Goal: Information Seeking & Learning: Understand process/instructions

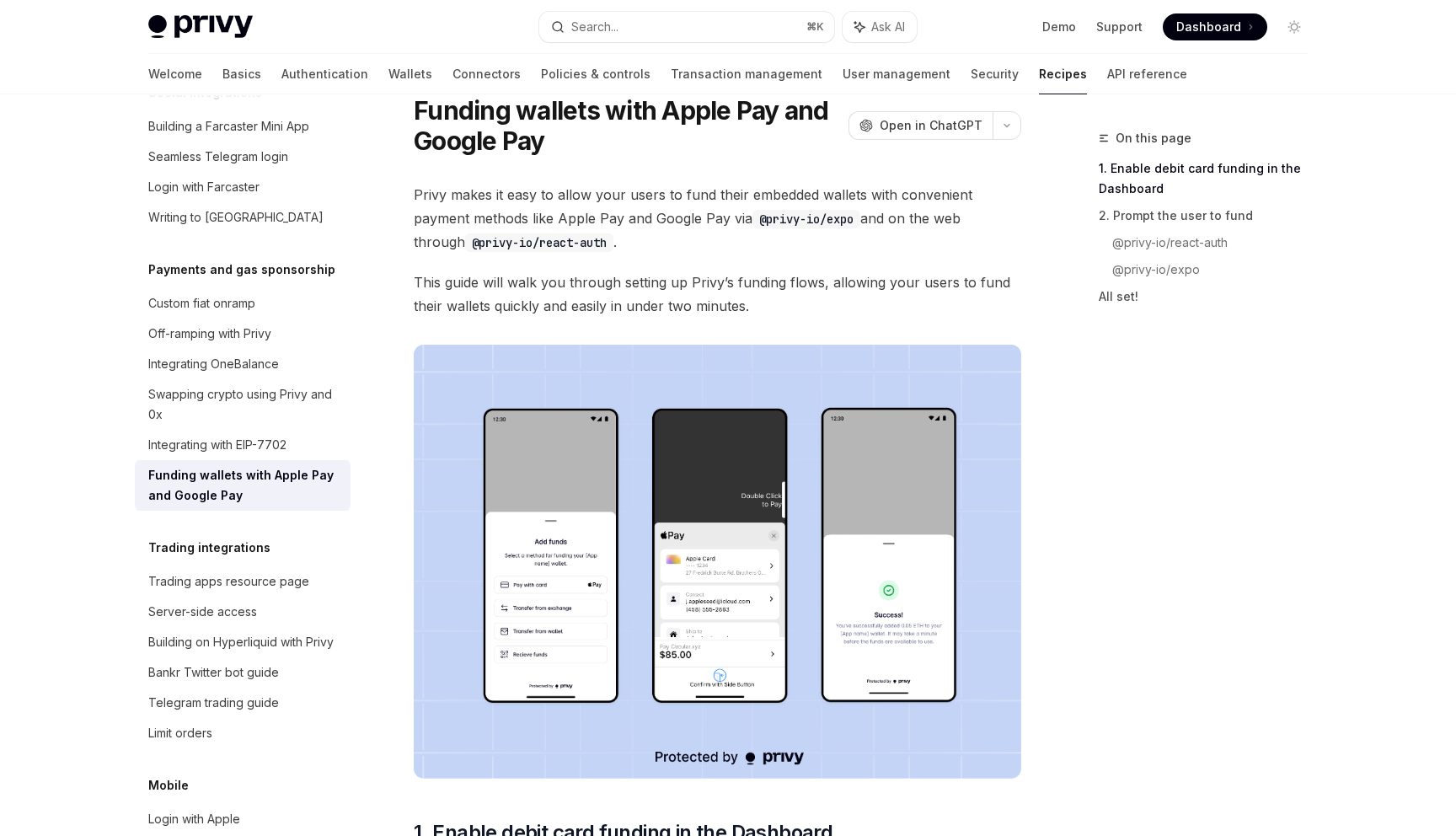
scroll to position [70, 0]
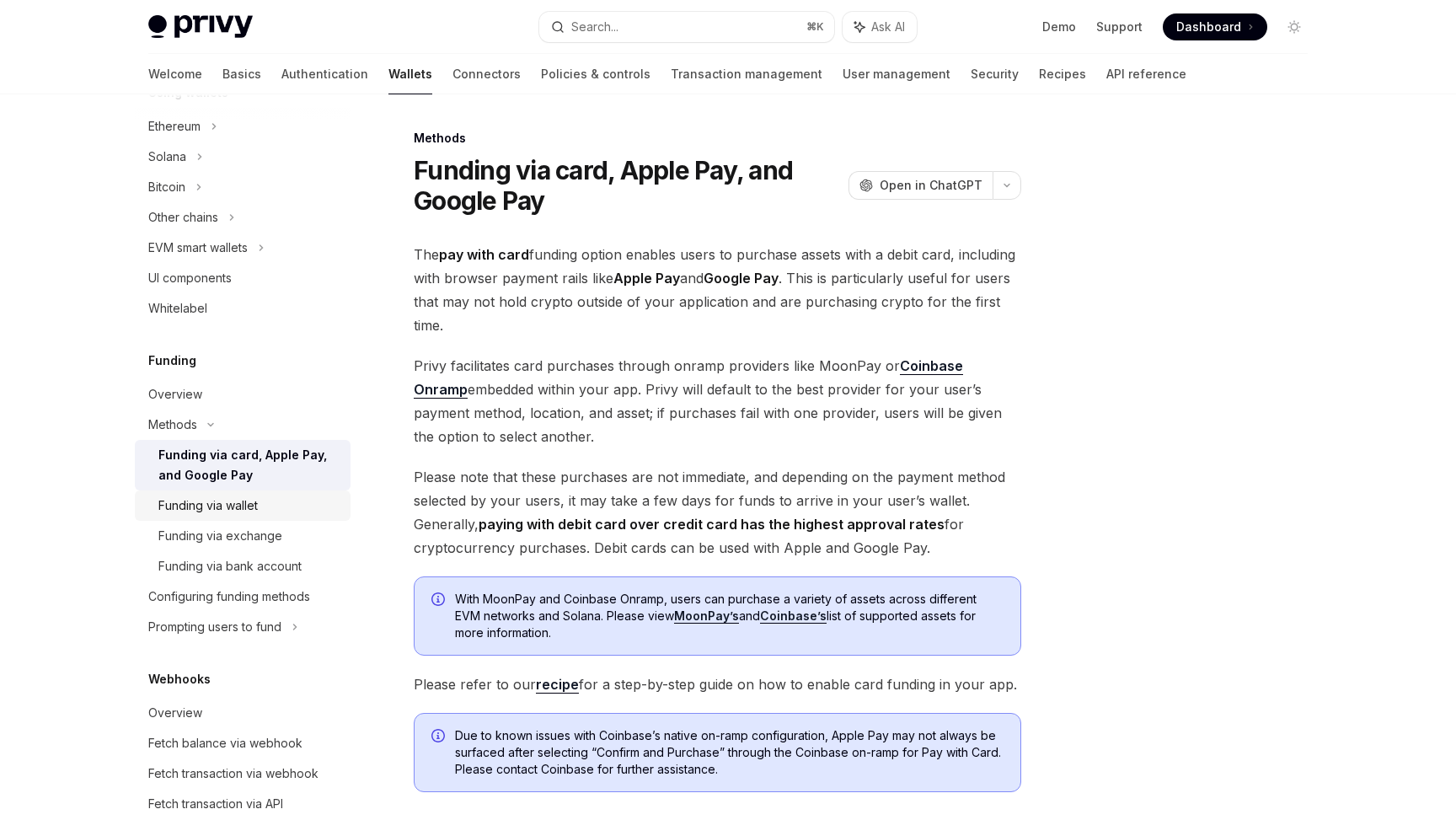
click at [224, 497] on div "Funding via wallet" at bounding box center [208, 506] width 99 height 20
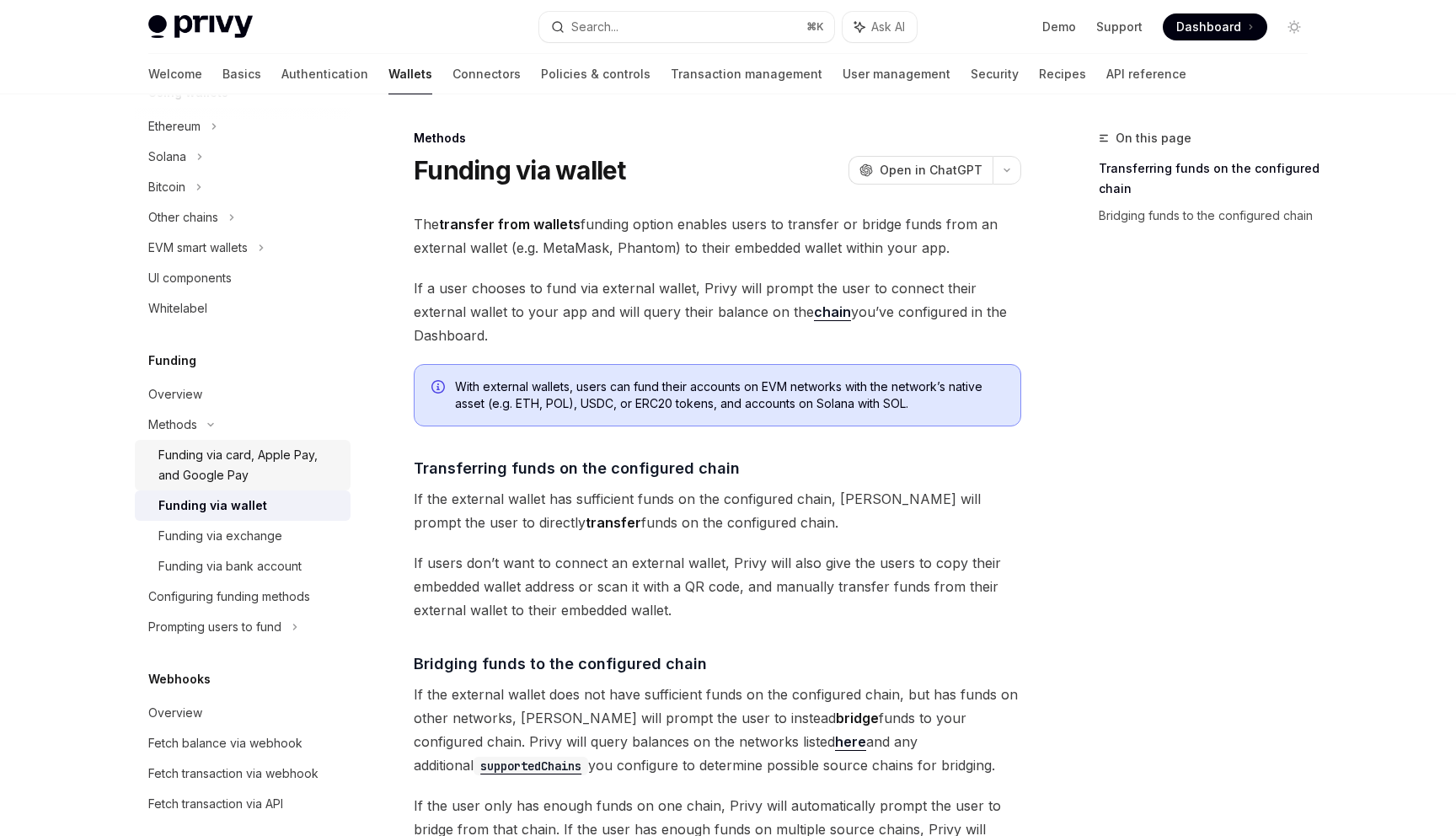
click at [189, 448] on div "Funding via card, Apple Pay, and Google Pay" at bounding box center [250, 465] width 182 height 40
type textarea "*"
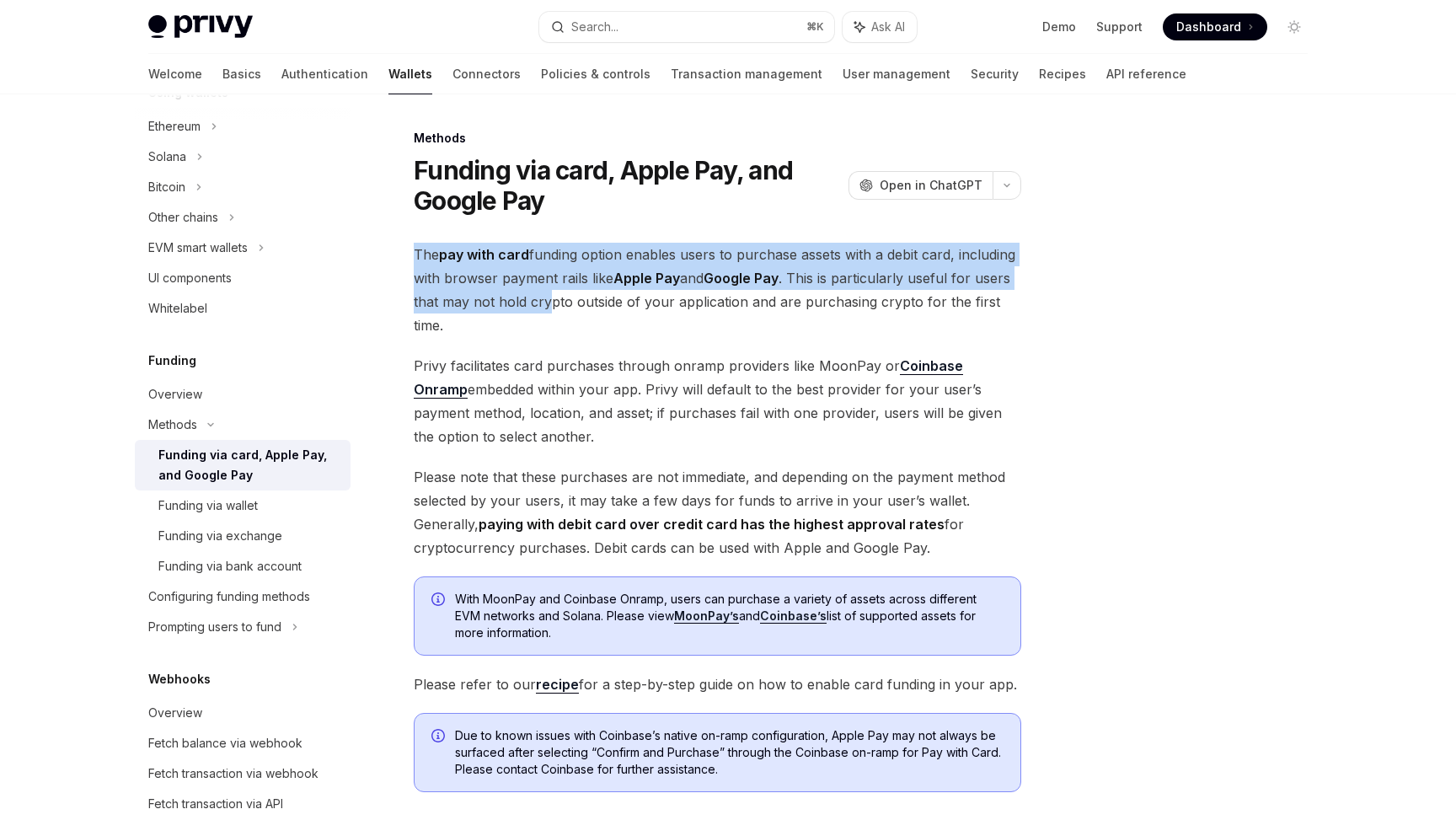
drag, startPoint x: 407, startPoint y: 249, endPoint x: 553, endPoint y: 303, distance: 155.7
click at [553, 303] on div "Methods Funding via card, Apple Pay, and Google Pay OpenAI Open in ChatGPT Open…" at bounding box center [560, 585] width 930 height 914
click at [553, 303] on span "The pay with card funding option enables users to purchase assets with a debit …" at bounding box center [717, 289] width 607 height 95
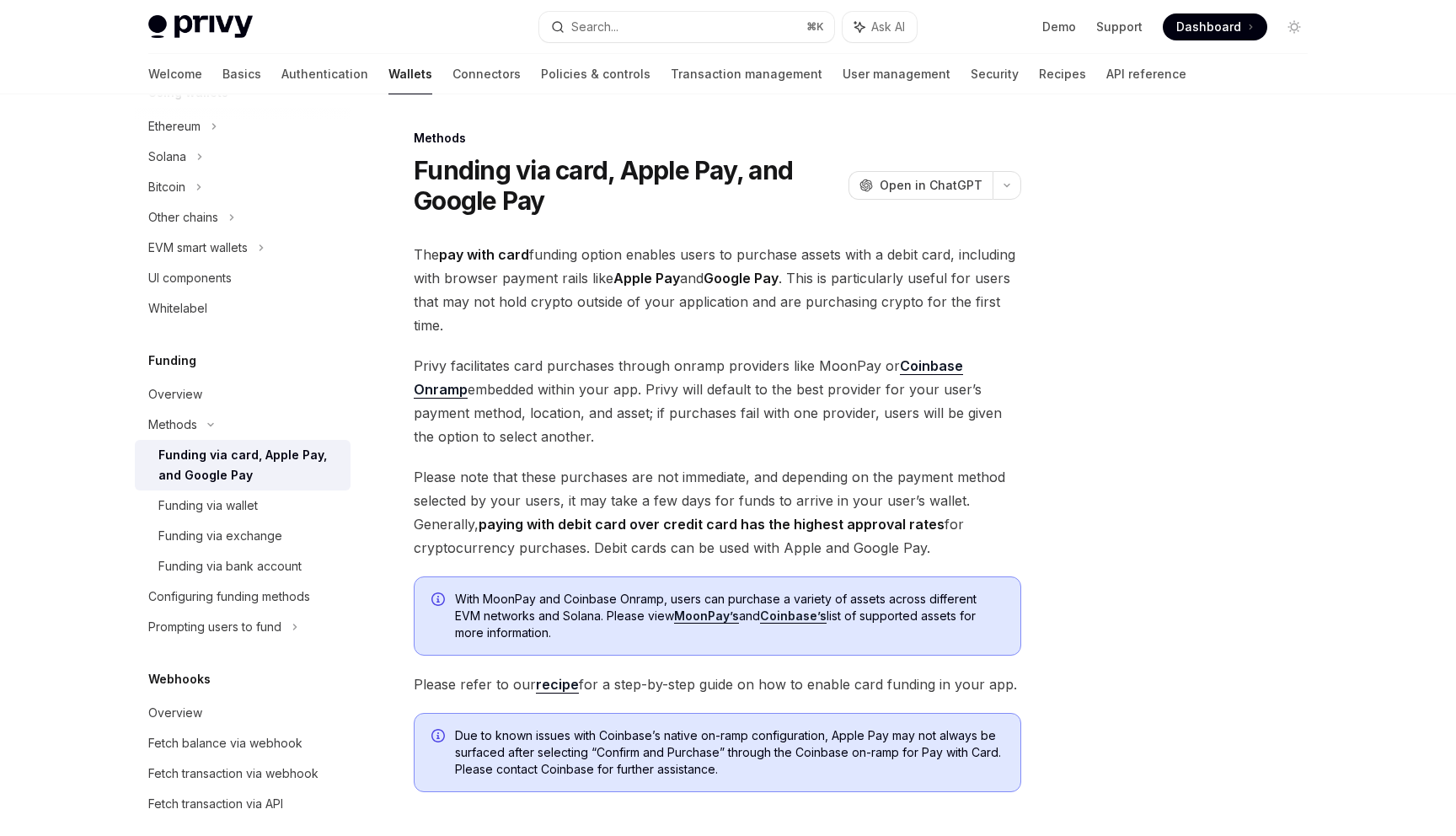
click at [1261, 385] on div at bounding box center [1193, 482] width 256 height 708
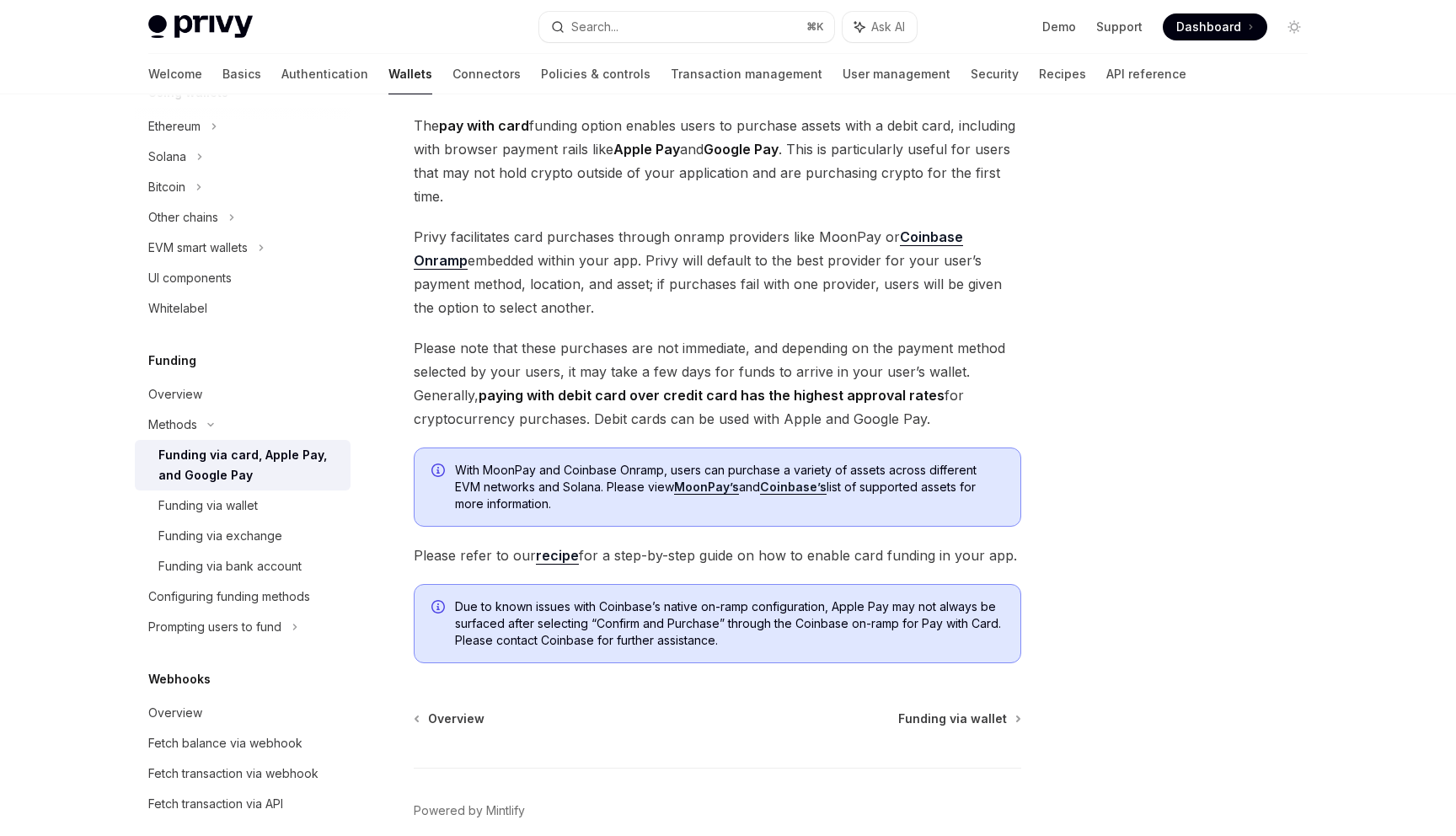
scroll to position [206, 0]
